Goal: Find specific page/section: Find specific page/section

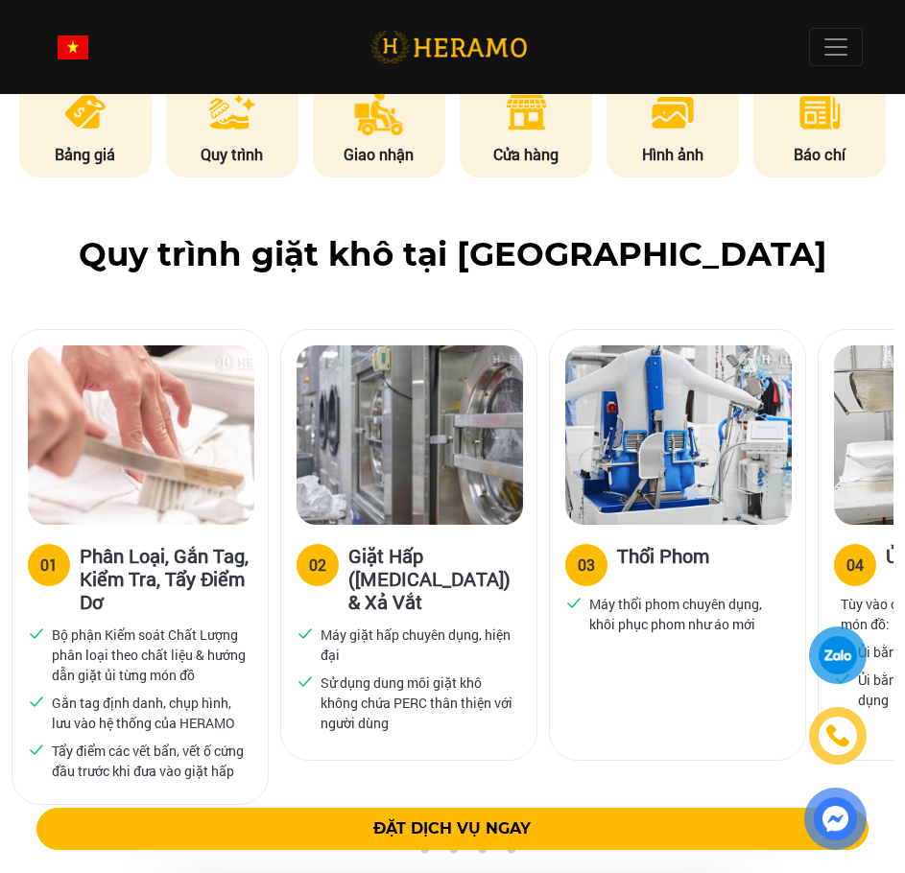
scroll to position [1530, 0]
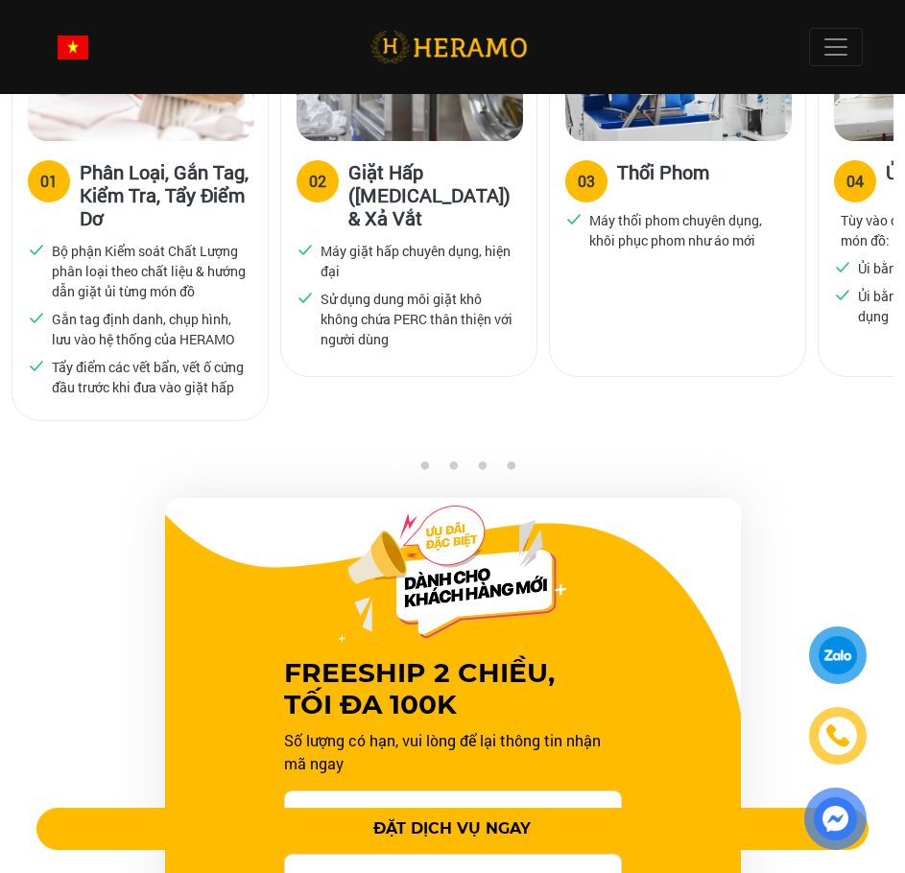
click at [835, 659] on div at bounding box center [838, 654] width 46 height 47
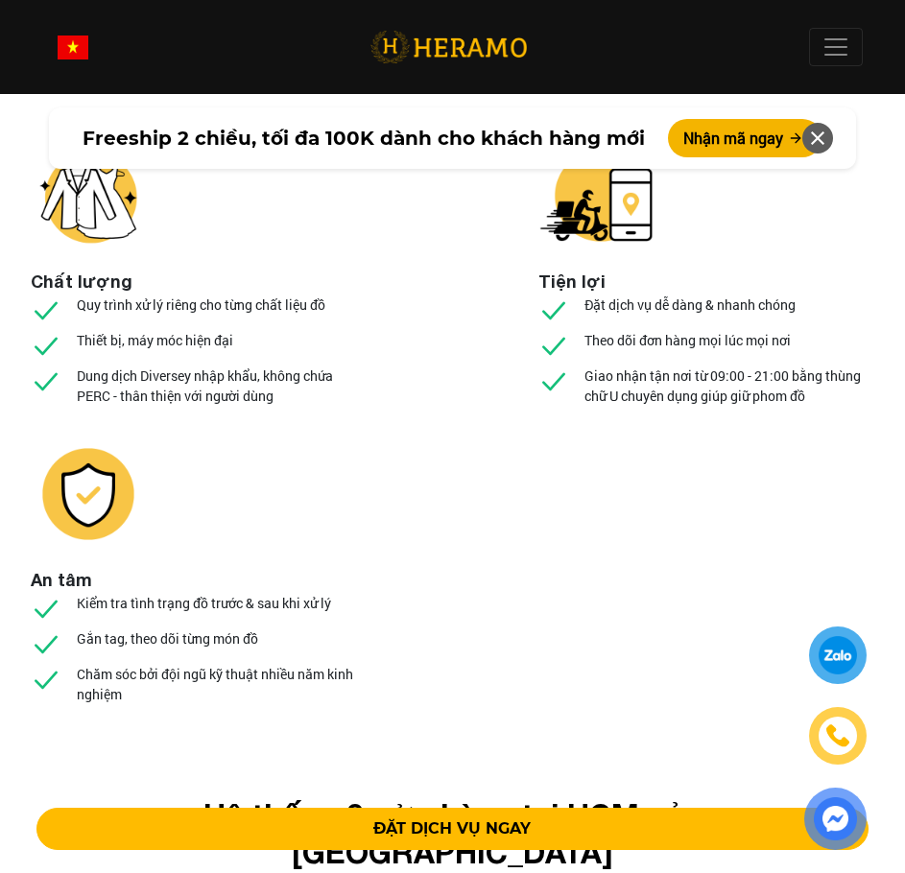
scroll to position [8534, 0]
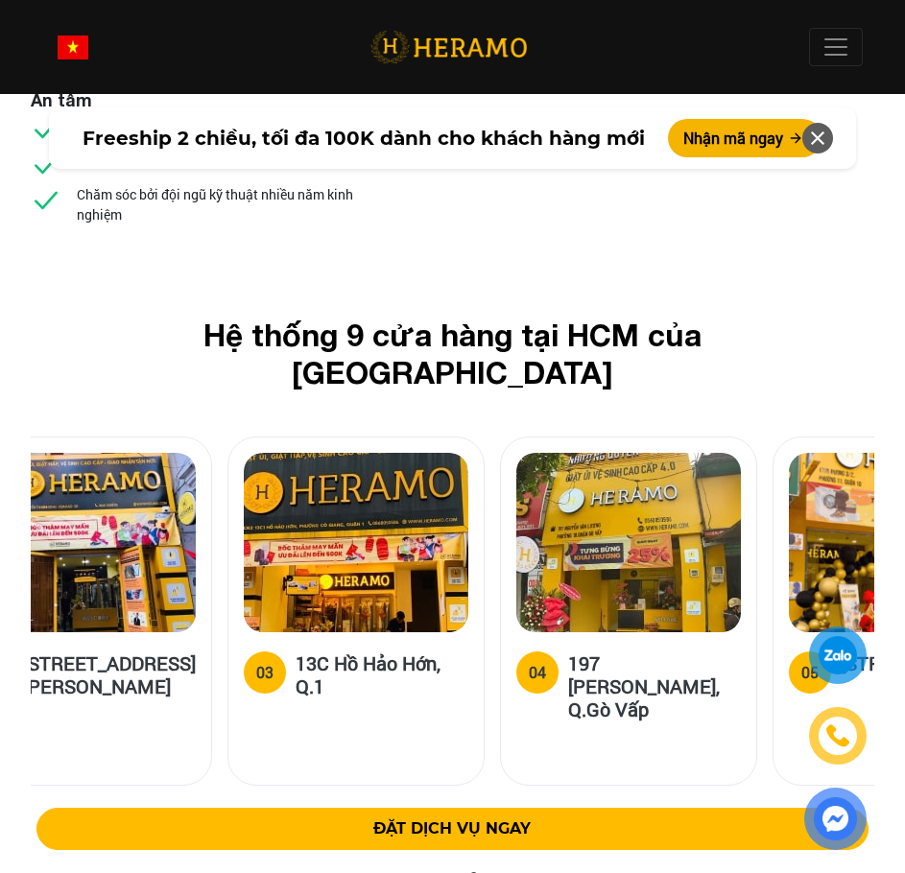
drag, startPoint x: 647, startPoint y: 413, endPoint x: 300, endPoint y: 438, distance: 347.3
click at [293, 632] on div "03 13C Hồ Hảo Hớn, Q.1" at bounding box center [355, 708] width 255 height 153
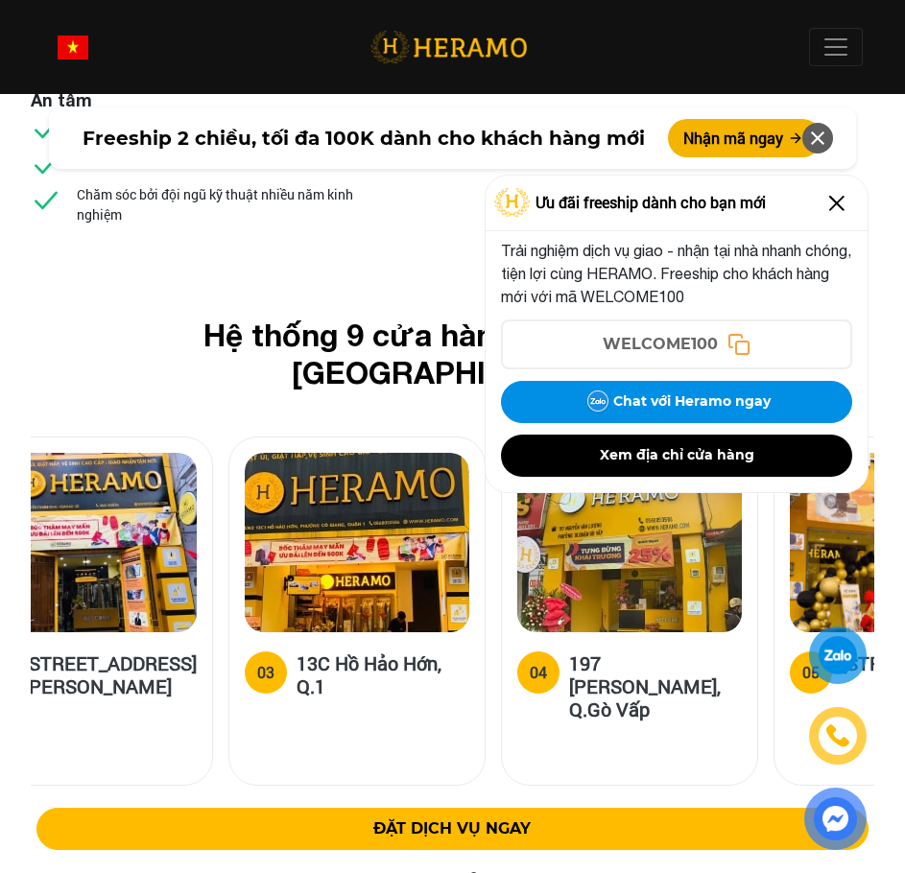
drag, startPoint x: 275, startPoint y: 359, endPoint x: 94, endPoint y: 369, distance: 181.7
click at [245, 453] on img at bounding box center [357, 542] width 225 height 179
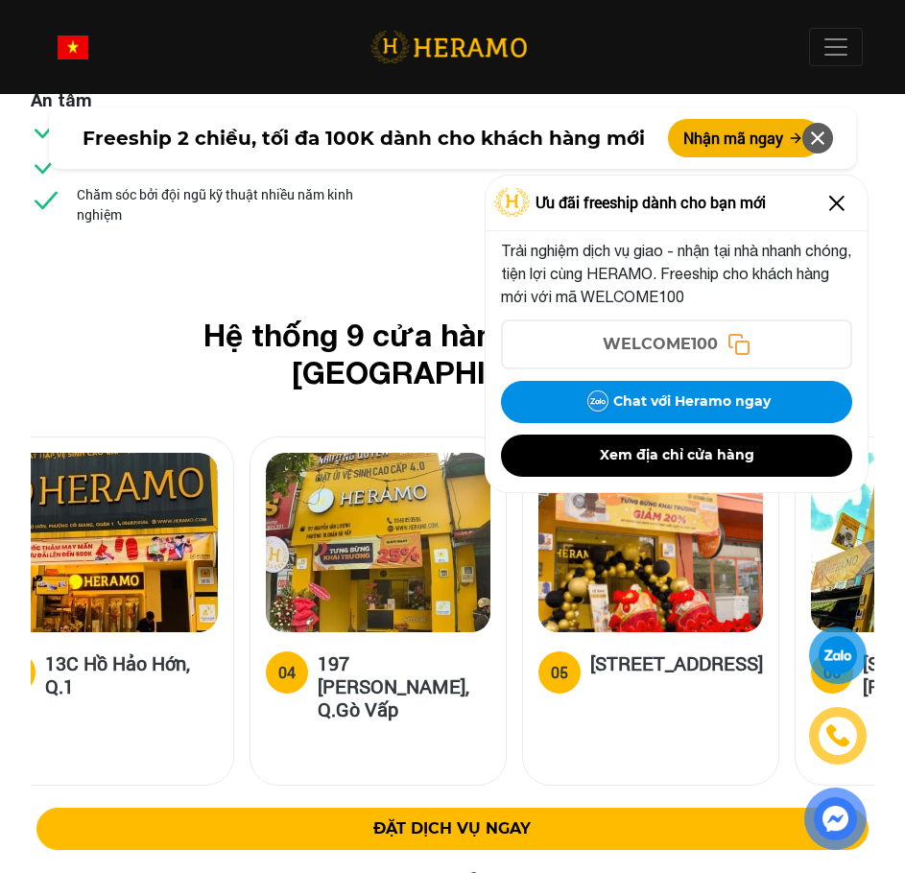
drag, startPoint x: 373, startPoint y: 313, endPoint x: 192, endPoint y: 323, distance: 181.7
click at [266, 453] on img at bounding box center [378, 542] width 225 height 179
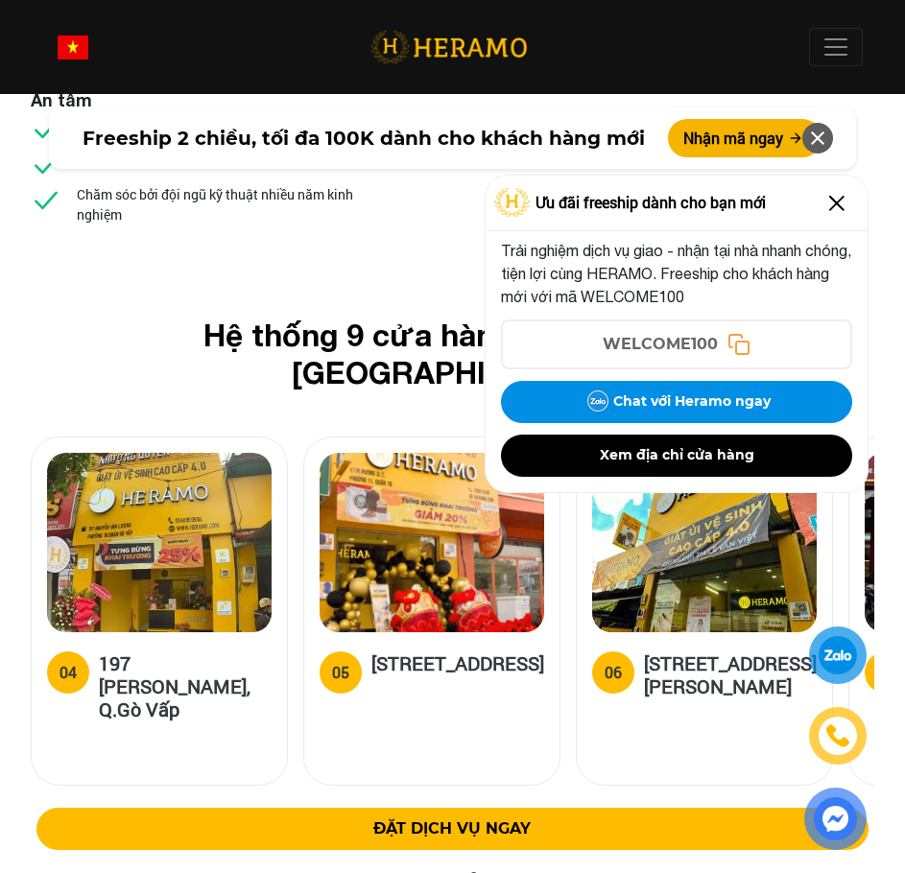
click at [832, 198] on img at bounding box center [836, 203] width 31 height 31
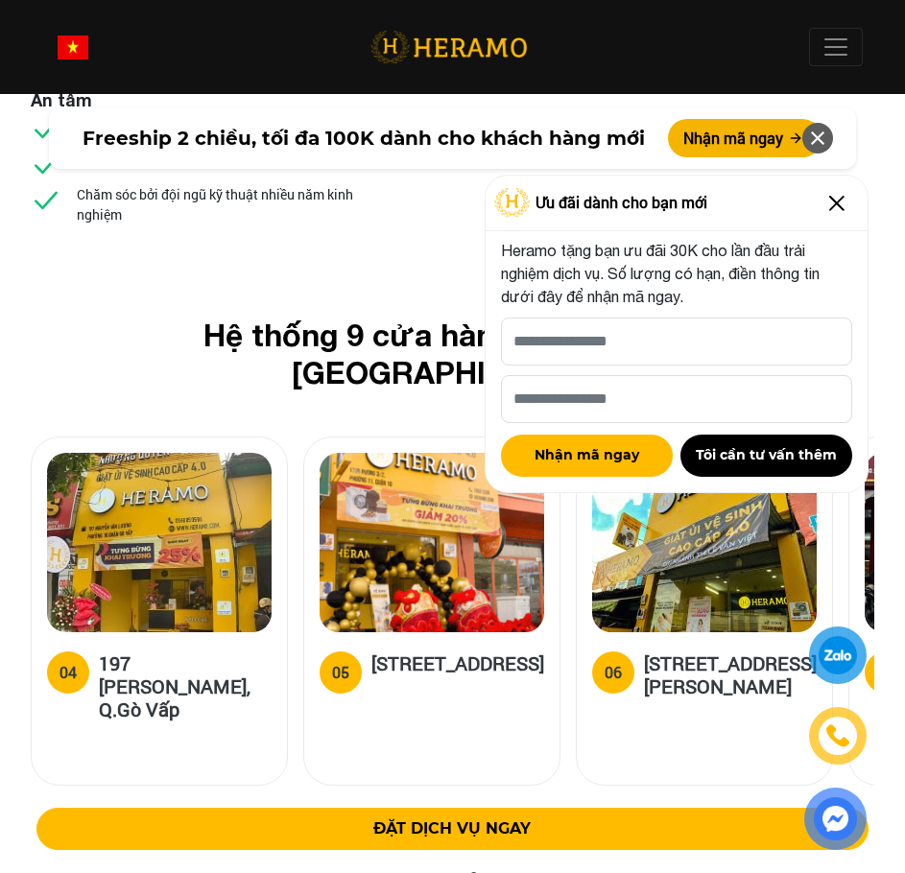
click at [838, 193] on img at bounding box center [836, 203] width 31 height 31
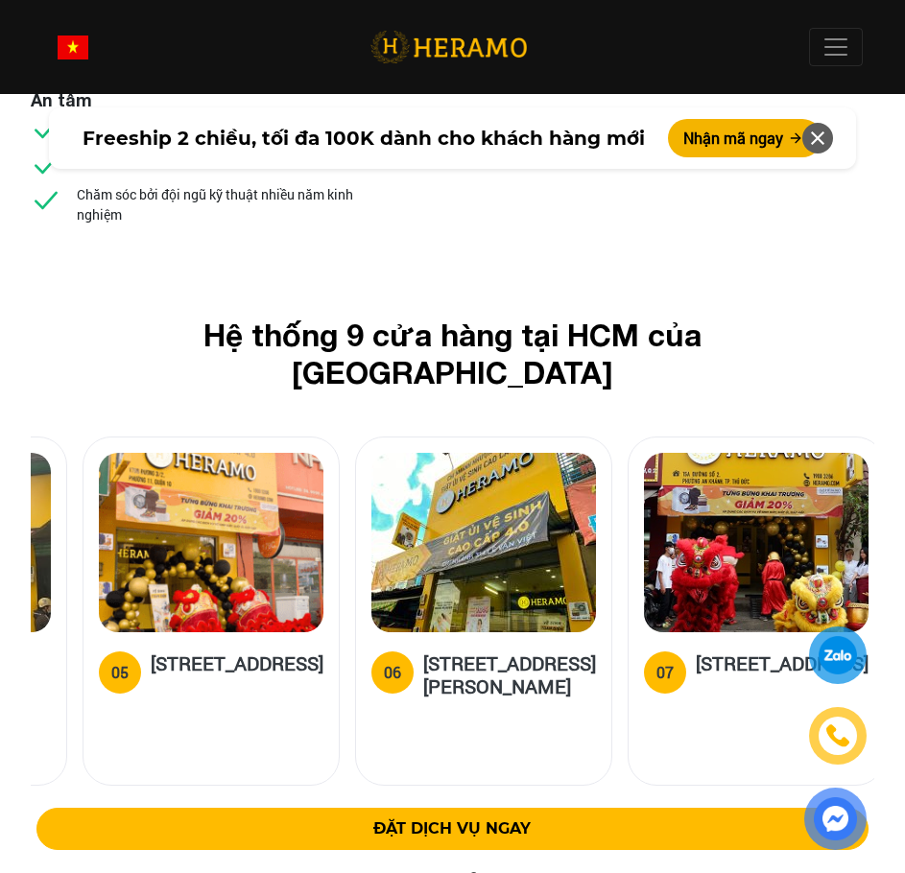
drag, startPoint x: 665, startPoint y: 368, endPoint x: 513, endPoint y: 403, distance: 155.5
click at [513, 437] on div "06 314 Lê Văn Việt, Phường Tăng Nhơn Phú B, Quận 9, HCM" at bounding box center [483, 611] width 257 height 349
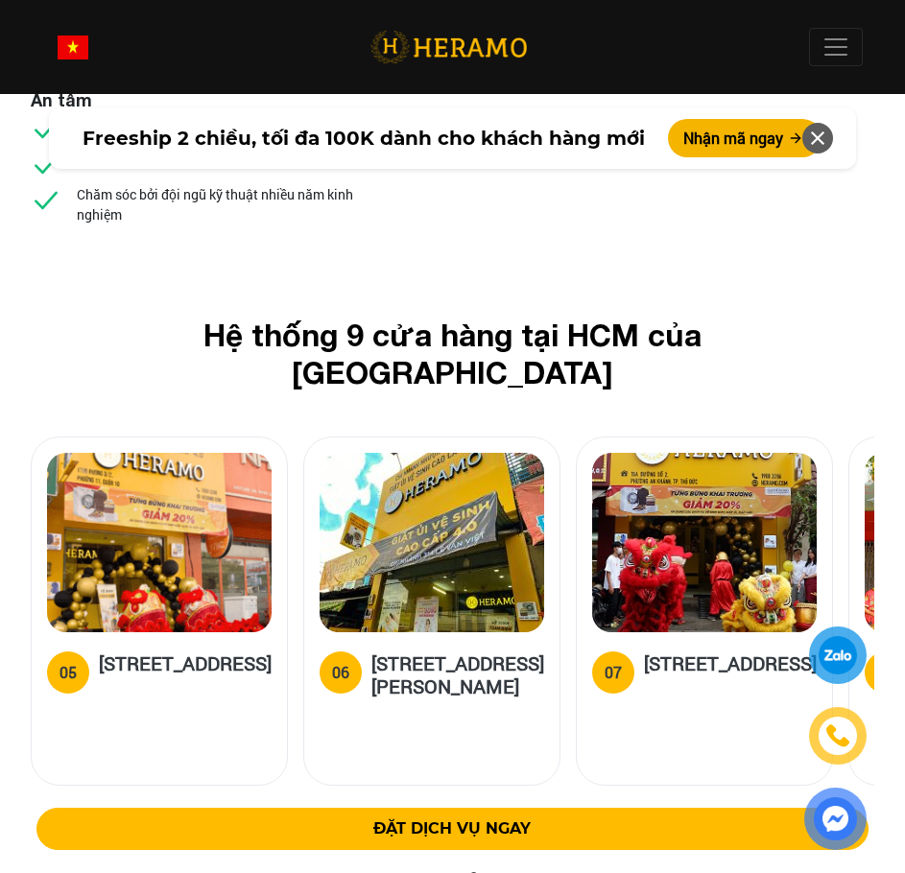
click at [448, 652] on h5 "[STREET_ADDRESS][PERSON_NAME]" at bounding box center [457, 675] width 173 height 46
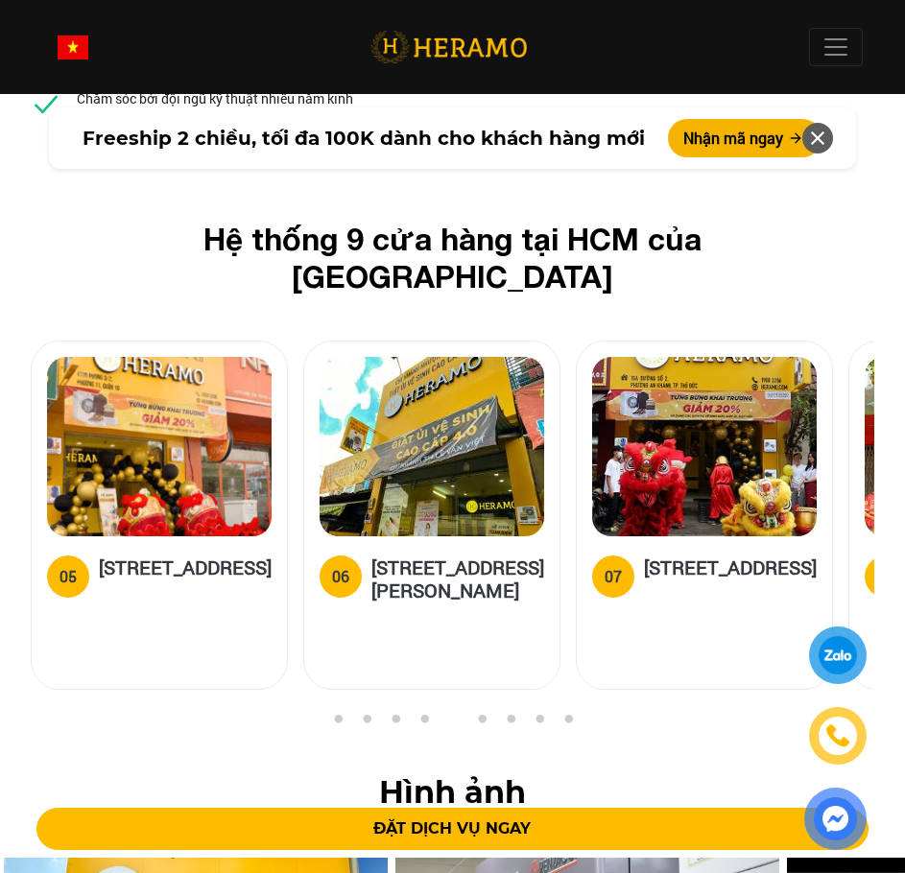
scroll to position [8342, 0]
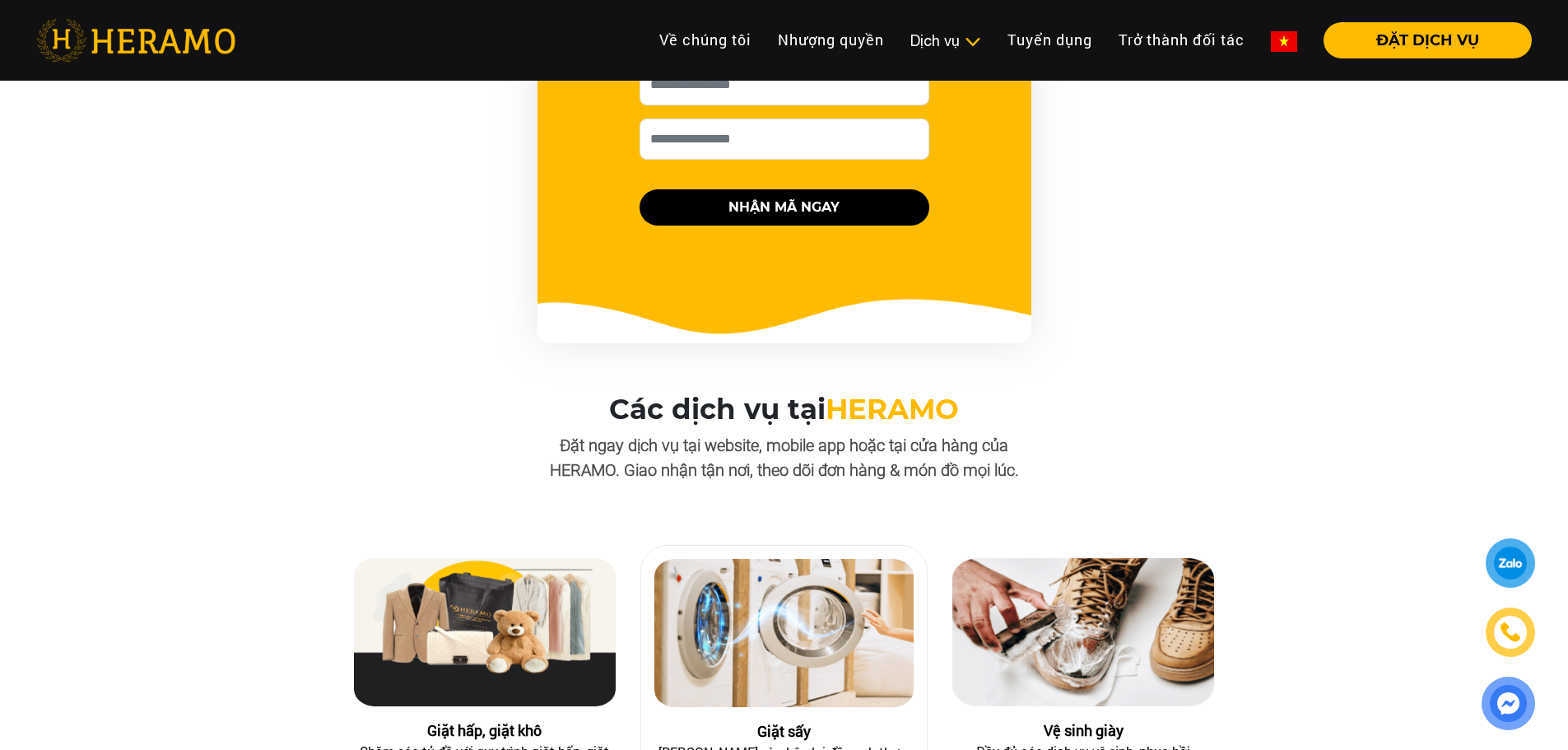
scroll to position [1317, 0]
